Goal: Navigation & Orientation: Find specific page/section

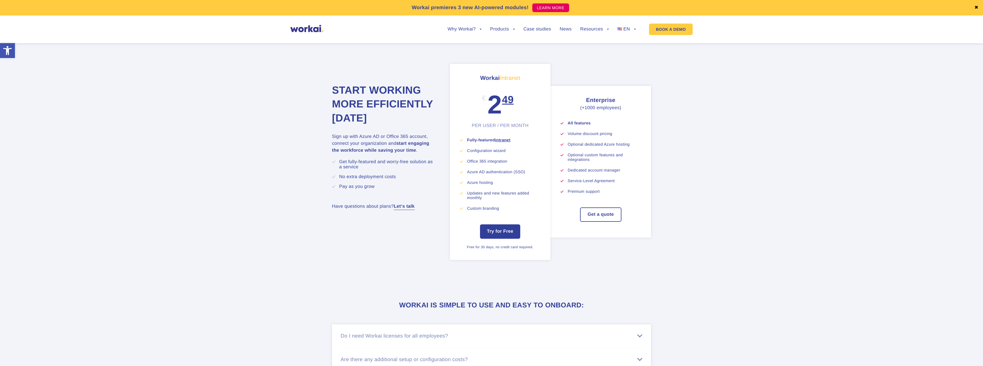
scroll to position [3456, 0]
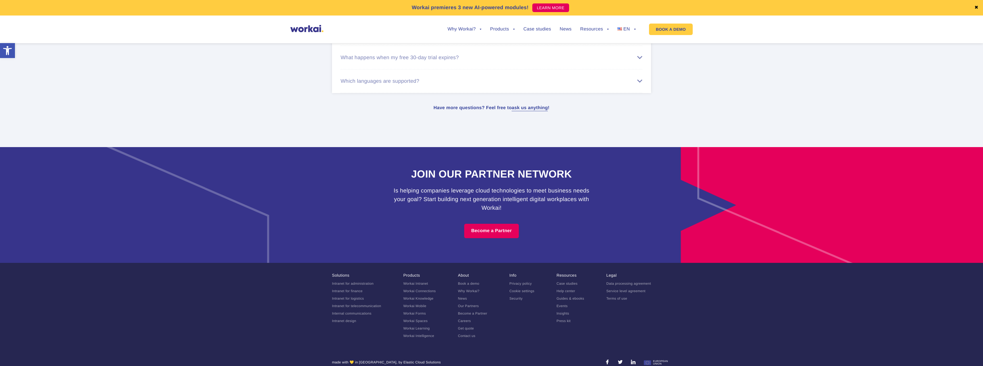
click at [590, 317] on ul "Solutions Intranet for administration Intranet for finance Intranet for logisti…" at bounding box center [491, 309] width 319 height 72
click at [466, 327] on link "Get quote" at bounding box center [466, 329] width 16 height 4
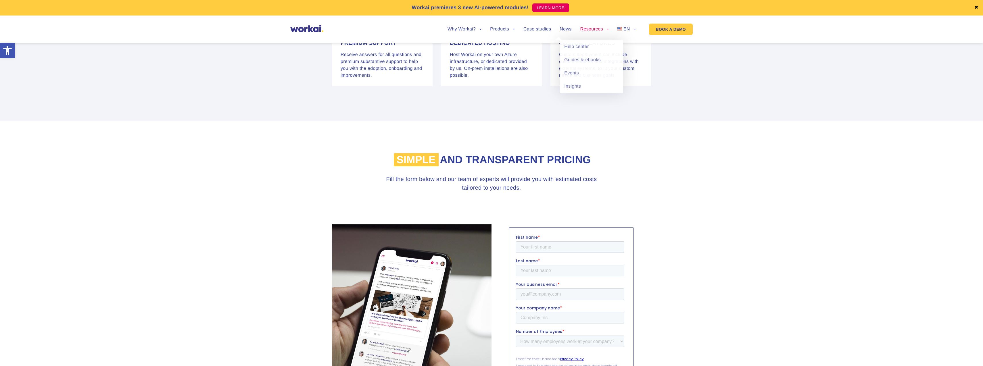
scroll to position [292, 0]
click at [622, 47] on span "PL" at bounding box center [623, 46] width 6 height 5
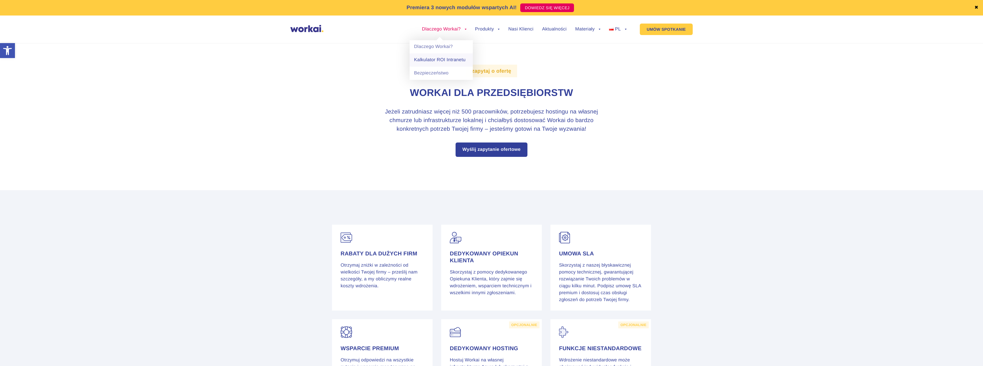
click at [441, 59] on link "Kalkulator ROI Intranetu" at bounding box center [441, 59] width 63 height 13
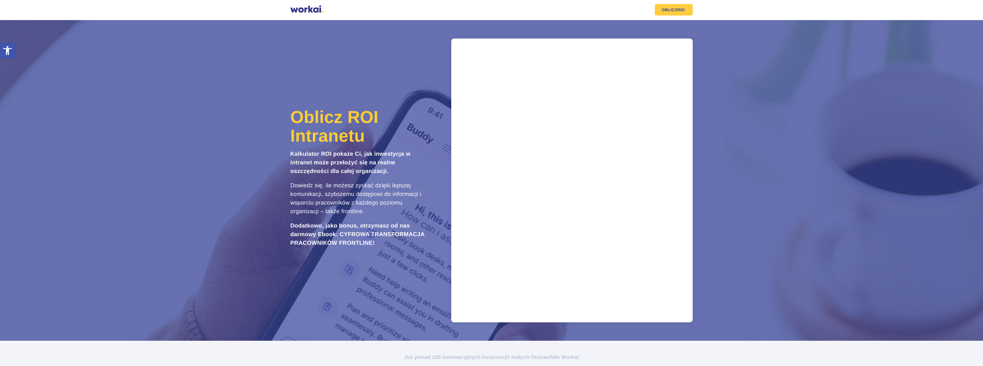
click at [314, 5] on div at bounding box center [306, 9] width 33 height 9
click at [300, 10] on div at bounding box center [306, 9] width 33 height 9
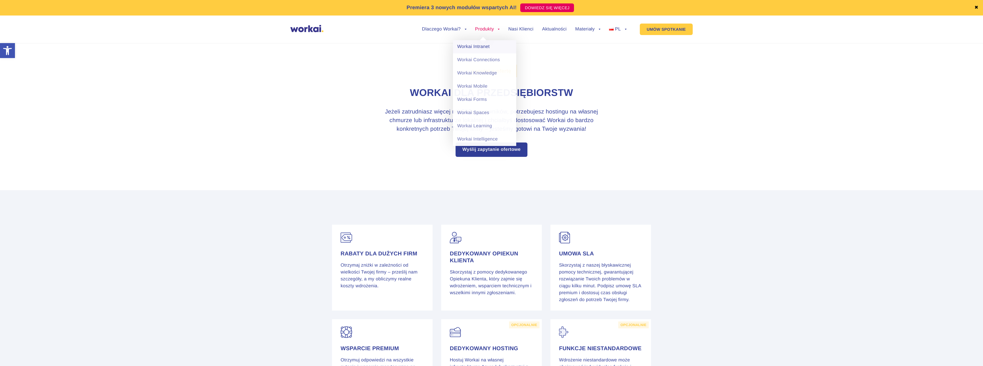
click at [486, 47] on link "Workai Intranet" at bounding box center [484, 46] width 63 height 13
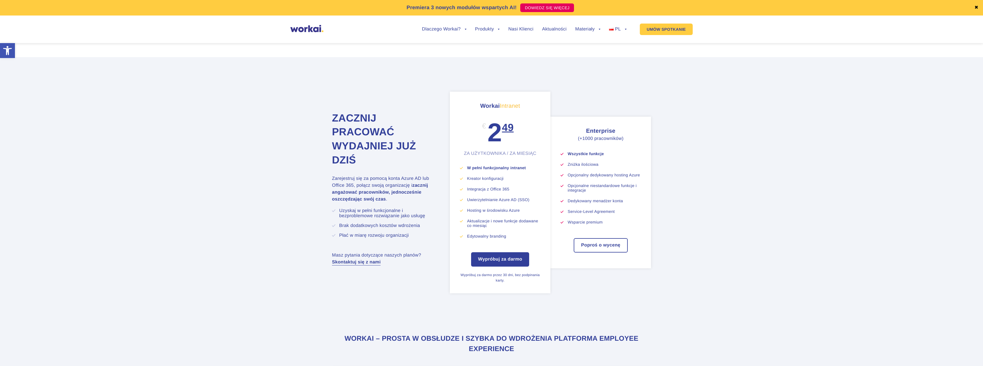
scroll to position [2010, 0]
